Goal: Task Accomplishment & Management: Use online tool/utility

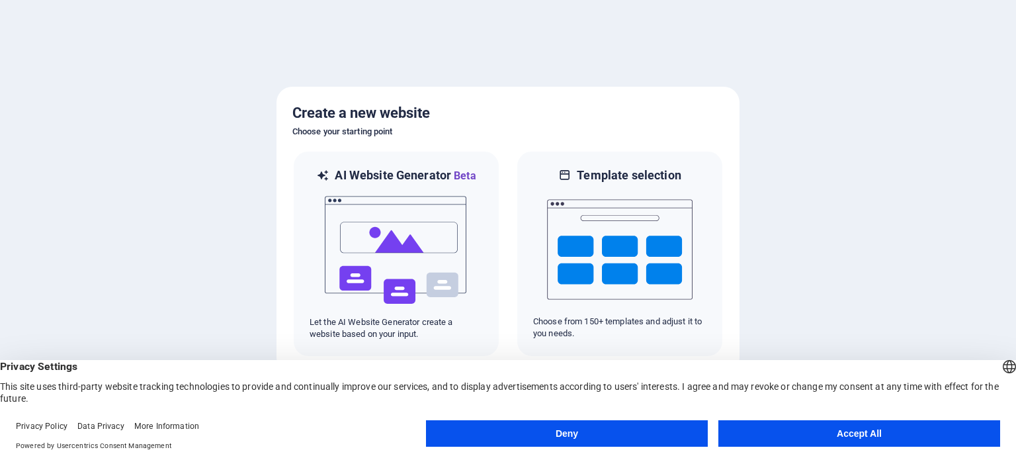
drag, startPoint x: 826, startPoint y: 428, endPoint x: 808, endPoint y: 436, distance: 19.8
click at [825, 428] on button "Accept All" at bounding box center [860, 433] width 282 height 26
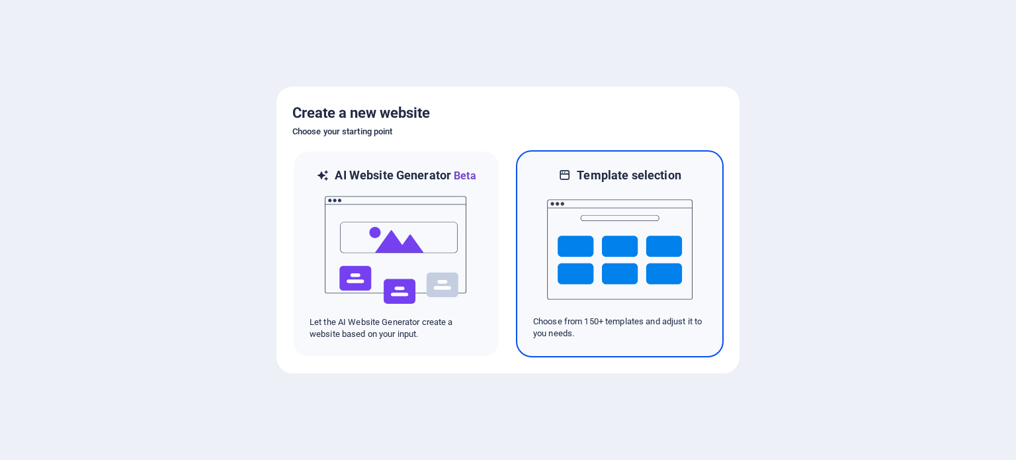
click at [612, 275] on img at bounding box center [620, 249] width 146 height 132
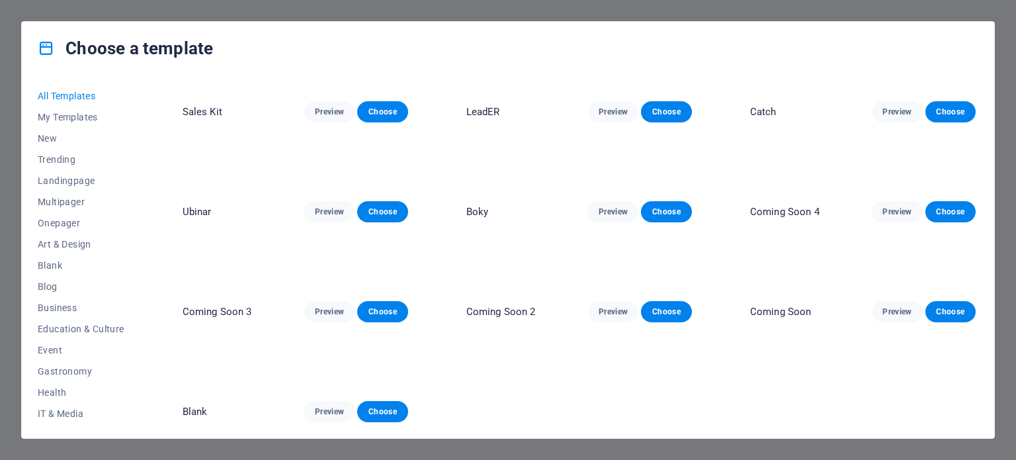
scroll to position [6485, 0]
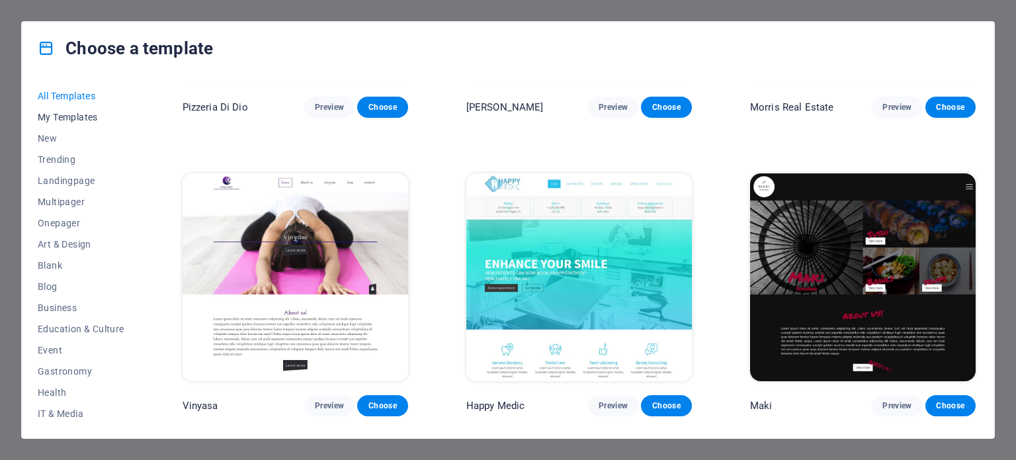
click at [56, 112] on span "My Templates" at bounding box center [81, 117] width 87 height 11
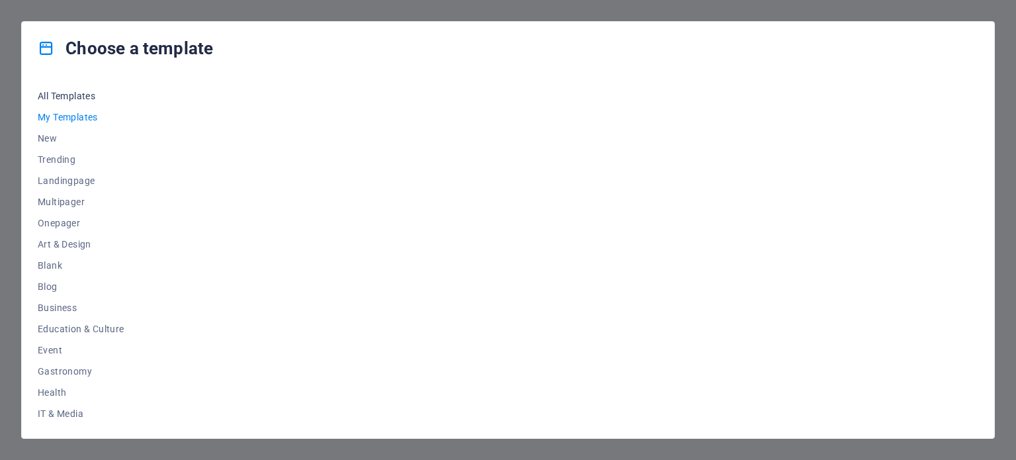
click at [64, 98] on span "All Templates" at bounding box center [81, 96] width 87 height 11
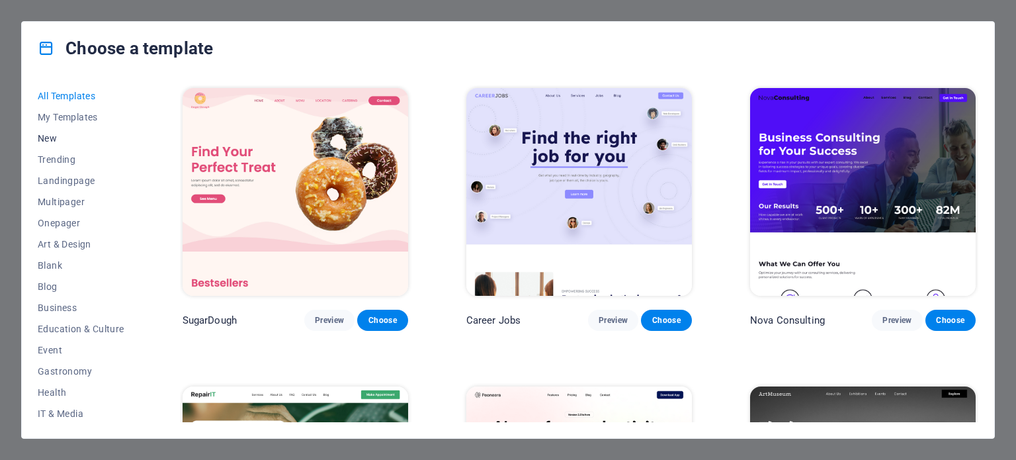
click at [54, 131] on button "New" at bounding box center [81, 138] width 87 height 21
click at [48, 136] on span "New" at bounding box center [81, 138] width 87 height 11
click at [62, 161] on span "Trending" at bounding box center [81, 159] width 87 height 11
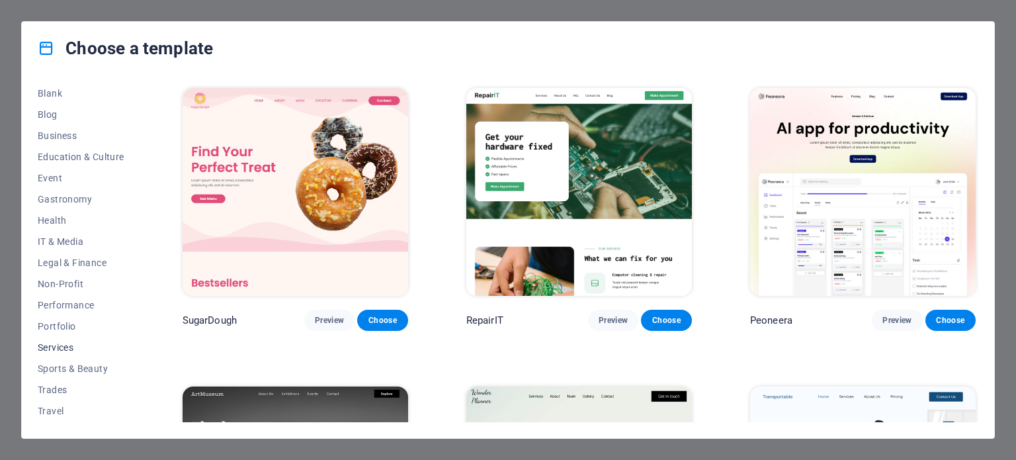
scroll to position [192, 0]
click at [34, 388] on div "All Templates My Templates New Trending Landingpage Multipager Onepager Art & D…" at bounding box center [508, 256] width 973 height 363
click at [52, 389] on span "Travel" at bounding box center [81, 391] width 87 height 11
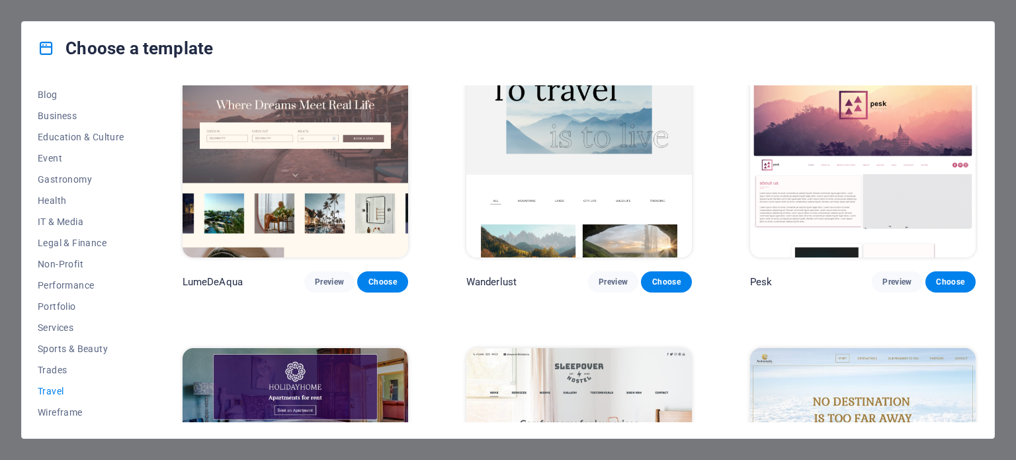
scroll to position [0, 0]
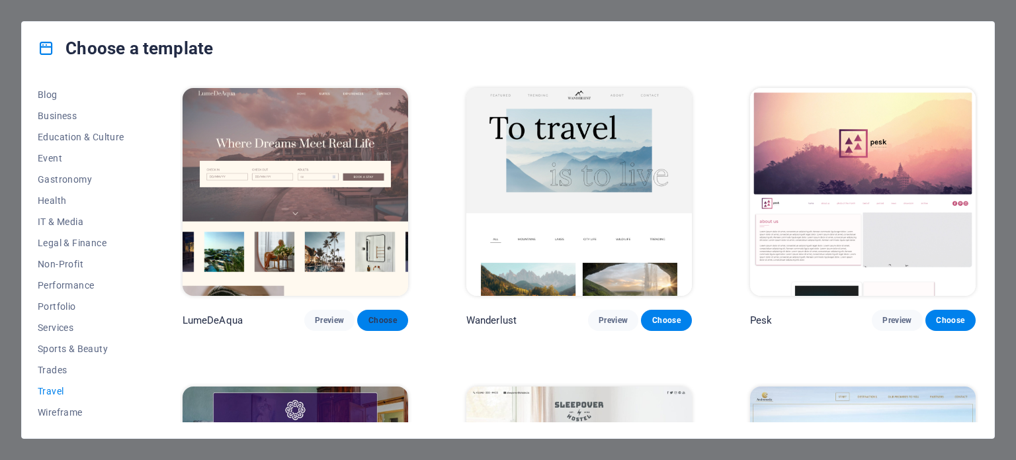
click at [384, 321] on span "Choose" at bounding box center [382, 320] width 29 height 11
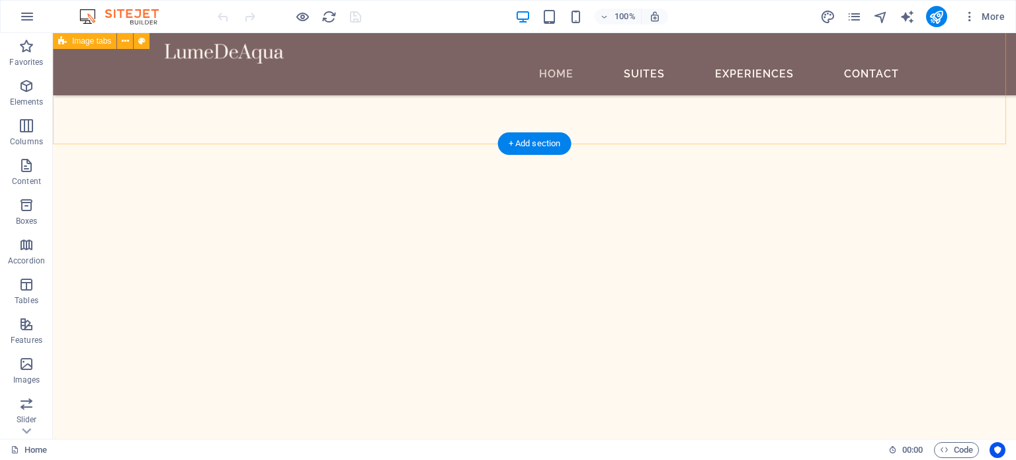
scroll to position [2250, 0]
click at [85, 15] on img at bounding box center [125, 17] width 99 height 16
click at [93, 17] on img at bounding box center [125, 17] width 99 height 16
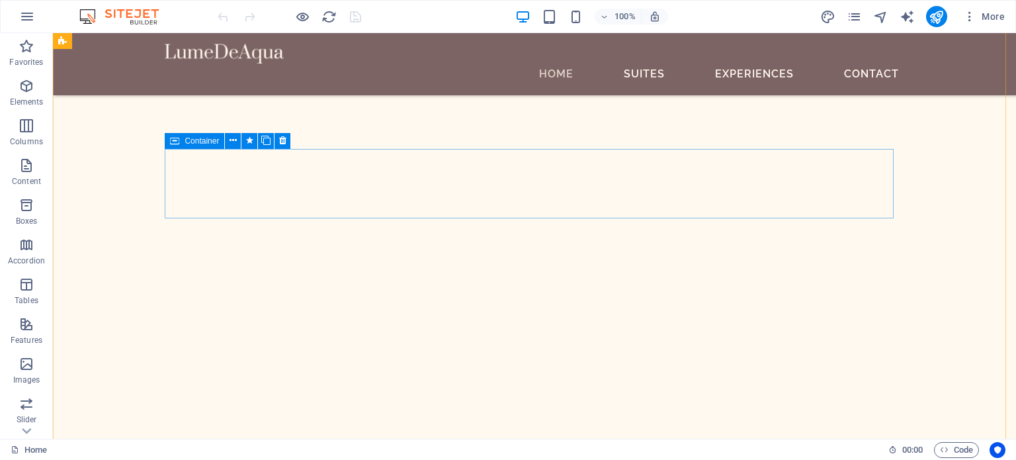
scroll to position [1588, 0]
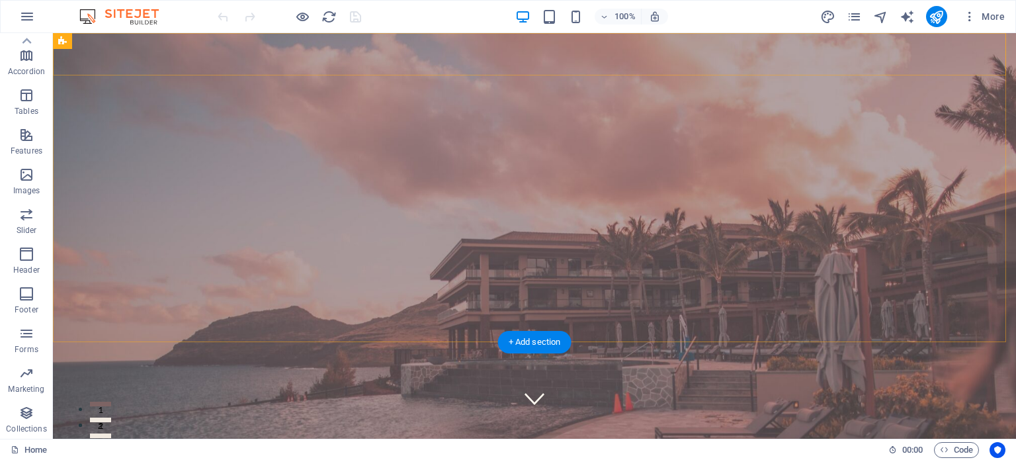
scroll to position [0, 0]
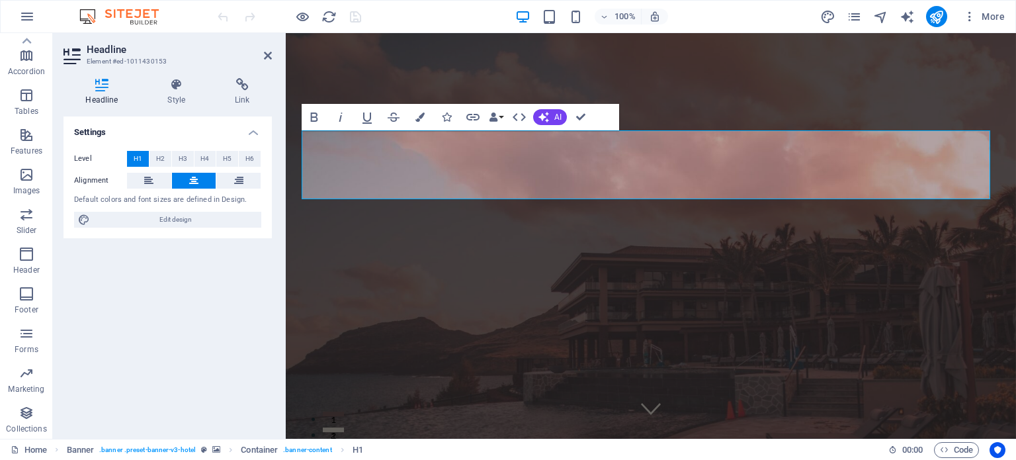
click at [128, 285] on div "Settings Level H1 H2 H3 H4 H5 H6 Alignment Default colors and font sizes are de…" at bounding box center [168, 272] width 208 height 312
click at [21, 18] on icon "button" at bounding box center [27, 17] width 16 height 16
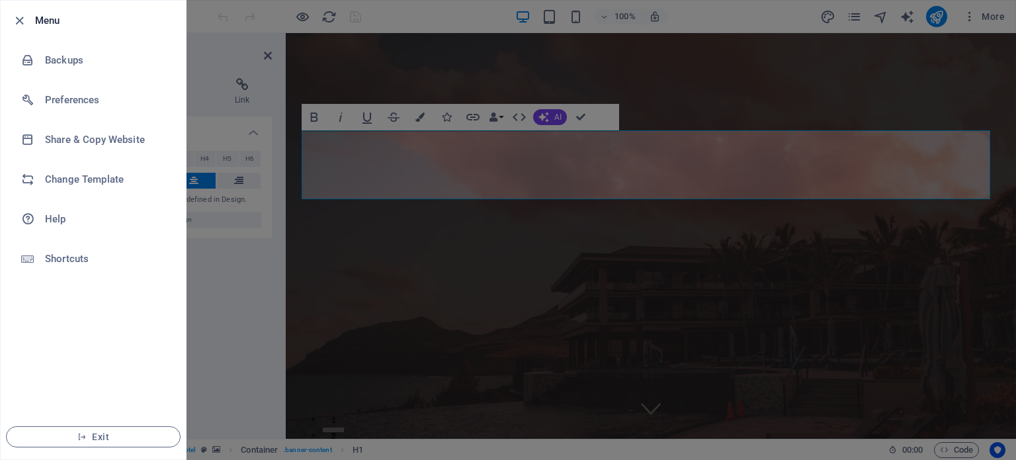
drag, startPoint x: 235, startPoint y: 356, endPoint x: 196, endPoint y: 307, distance: 62.6
click at [230, 353] on div at bounding box center [508, 230] width 1016 height 460
